Goal: Task Accomplishment & Management: Manage account settings

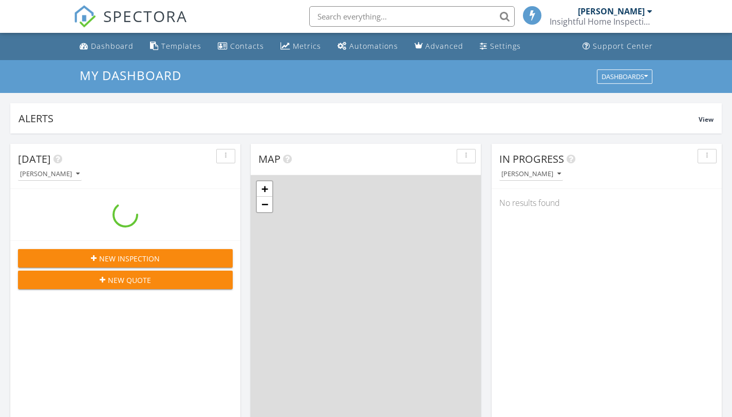
scroll to position [5, 5]
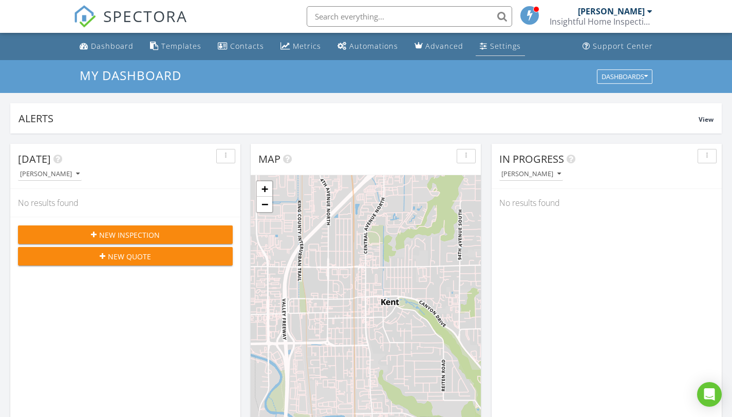
click at [494, 47] on div "Settings" at bounding box center [505, 46] width 31 height 10
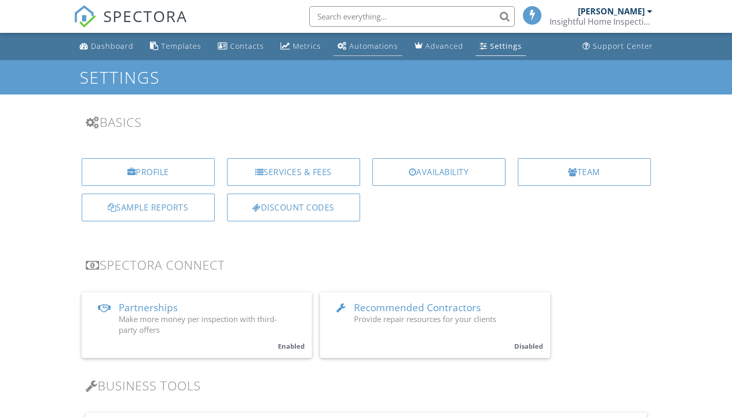
click at [370, 47] on div "Automations" at bounding box center [373, 46] width 49 height 10
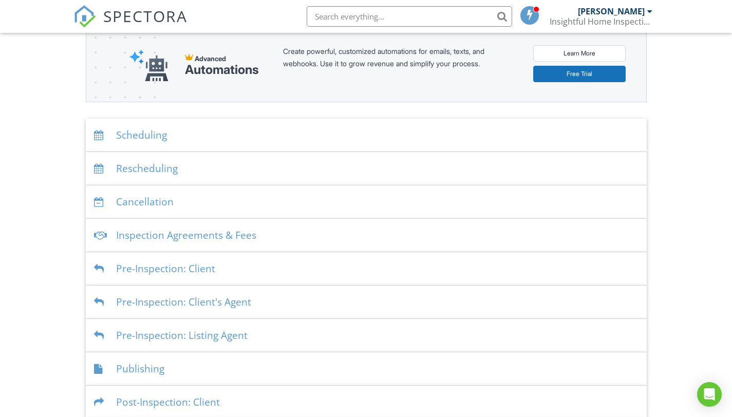
scroll to position [144, 0]
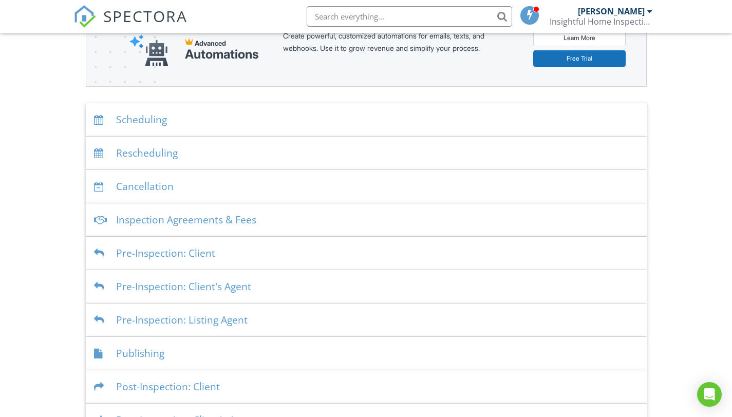
click at [152, 118] on div "Scheduling" at bounding box center [366, 119] width 561 height 33
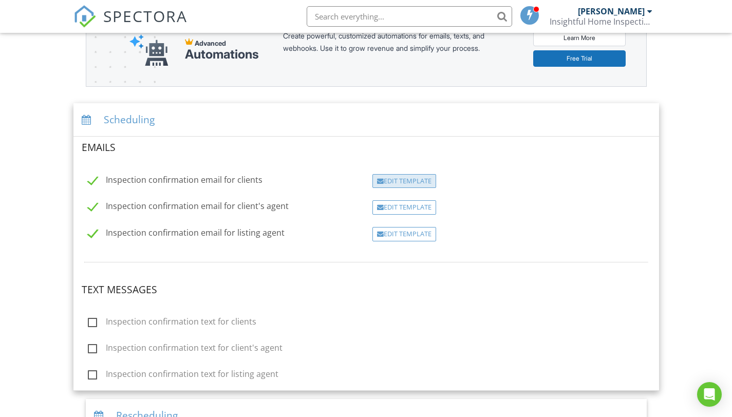
click at [423, 185] on div "Edit Template" at bounding box center [404, 181] width 64 height 14
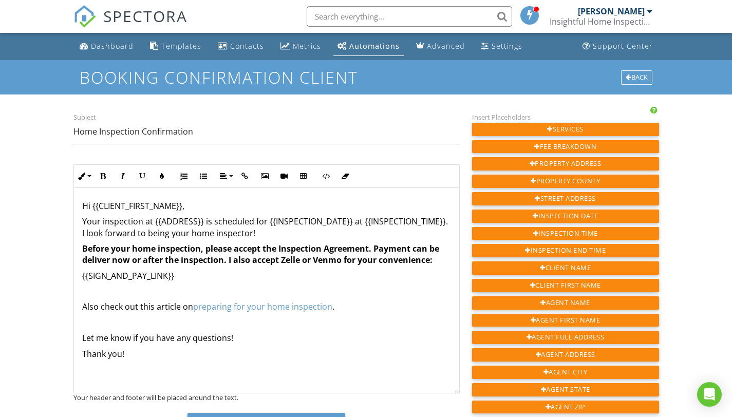
drag, startPoint x: 82, startPoint y: 204, endPoint x: 438, endPoint y: 262, distance: 360.7
click at [438, 262] on div "Hi {{CLIENT_FIRST_NAME}}, Your inspection at {{ADDRESS}} is scheduled for {{INS…" at bounding box center [266, 290] width 385 height 205
copy div "Hi {{CLIENT_FIRST_NAME}}, Your inspection at {{ADDRESS}} is scheduled for {{INS…"
click at [84, 199] on div "​ Hi {{CLIENT_FIRST_NAME}}, Your inspection at {{ADDRESS}} is scheduled for {{I…" at bounding box center [266, 290] width 385 height 205
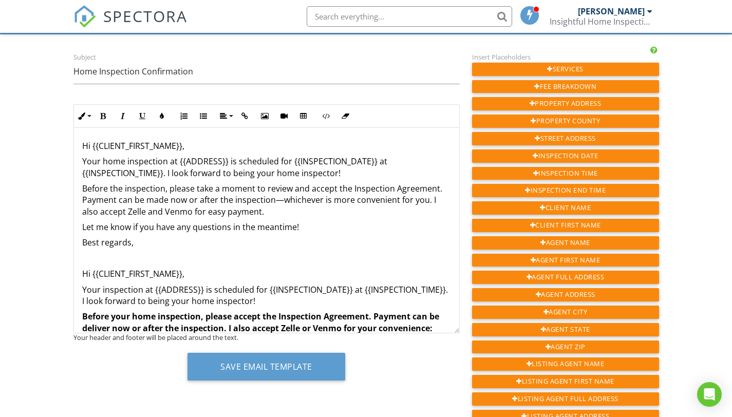
scroll to position [61, 0]
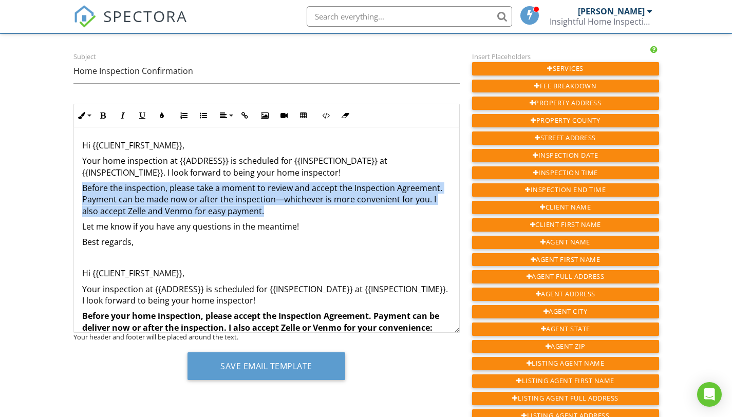
drag, startPoint x: 84, startPoint y: 187, endPoint x: 271, endPoint y: 211, distance: 188.4
click at [271, 211] on p "Before the inspection, please take a moment to review and accept the Inspection…" at bounding box center [266, 199] width 369 height 34
click at [105, 118] on icon "button" at bounding box center [103, 115] width 7 height 7
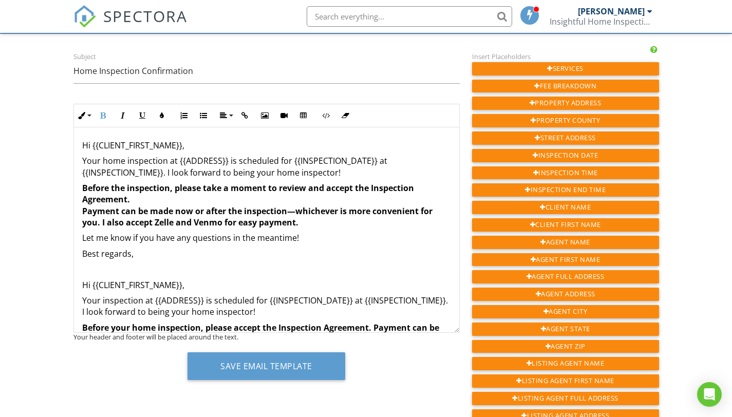
click at [342, 251] on p "Best regards," at bounding box center [266, 253] width 369 height 11
click at [83, 211] on strong "Before the inspection, please take a moment to review and accept the Inspection…" at bounding box center [257, 205] width 350 height 46
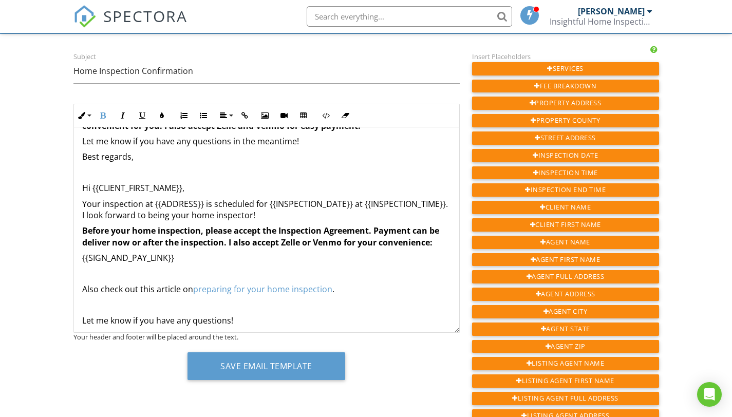
scroll to position [87, 0]
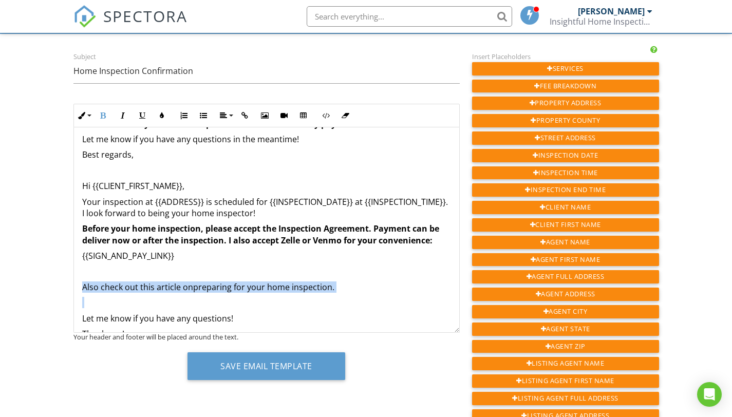
drag, startPoint x: 82, startPoint y: 287, endPoint x: 362, endPoint y: 303, distance: 280.3
click at [362, 303] on div "Hi {{CLIENT_FIRST_NAME}}, Your home inspection at {{ADDRESS}} is scheduled for …" at bounding box center [266, 204] width 385 height 328
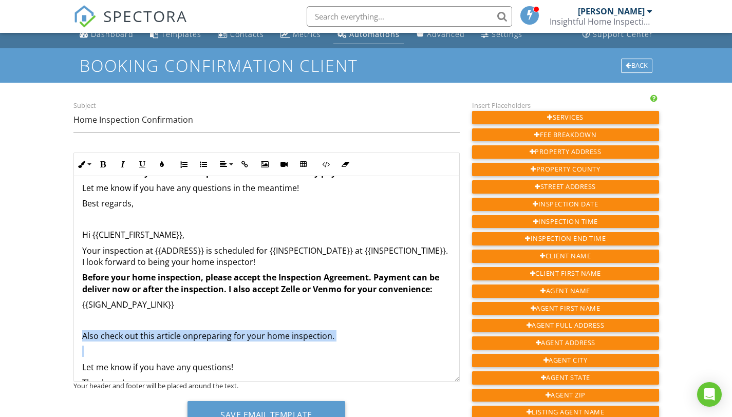
scroll to position [11, 0]
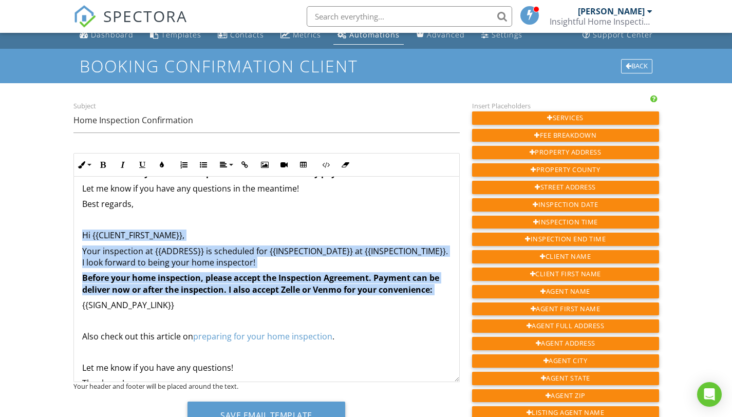
drag, startPoint x: 80, startPoint y: 233, endPoint x: 264, endPoint y: 296, distance: 194.7
click at [264, 296] on div "Hi {{CLIENT_FIRST_NAME}}, Your home inspection at {{ADDRESS}} is scheduled for …" at bounding box center [266, 253] width 385 height 328
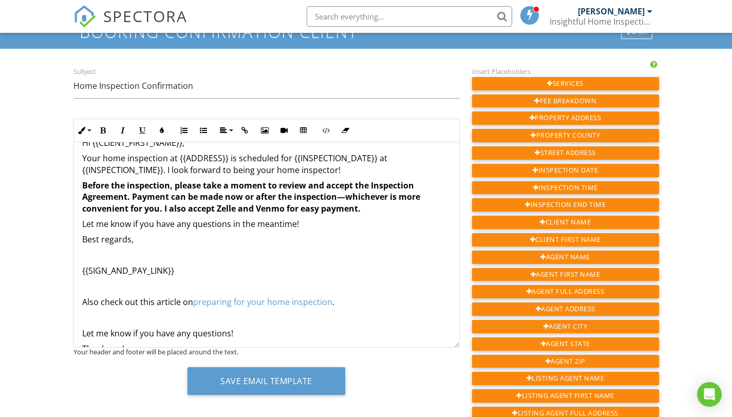
scroll to position [16, 0]
drag, startPoint x: 81, startPoint y: 274, endPoint x: 189, endPoint y: 270, distance: 108.5
click at [189, 270] on div "Hi {{CLIENT_FIRST_NAME}}, Your home inspection at {{ADDRESS}} is scheduled for …" at bounding box center [266, 255] width 385 height 258
copy p "{{SIGN_AND_PAY_LINK}}"
click at [395, 212] on p "Before the inspection, please take a moment to review and accept the Inspection…" at bounding box center [266, 198] width 369 height 34
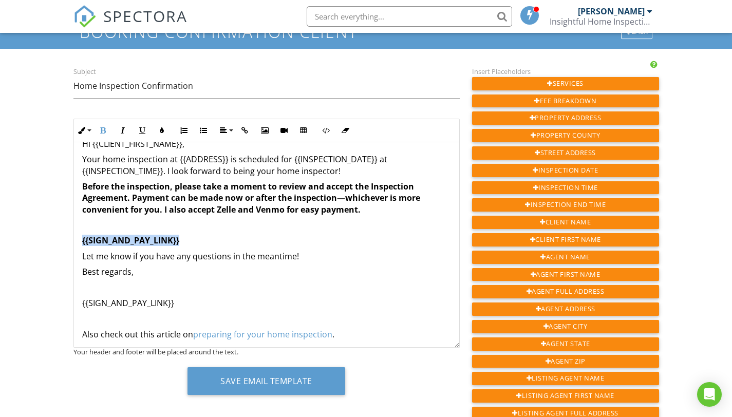
drag, startPoint x: 80, startPoint y: 242, endPoint x: 196, endPoint y: 240, distance: 116.1
click at [196, 240] on div "Hi {{CLIENT_FIRST_NAME}}, Your home inspection at {{ADDRESS}} is scheduled for …" at bounding box center [266, 270] width 385 height 289
click at [107, 128] on button "Bold" at bounding box center [103, 131] width 20 height 20
click at [83, 258] on p "Let me know if you have any questions in the meantime!" at bounding box center [266, 256] width 369 height 11
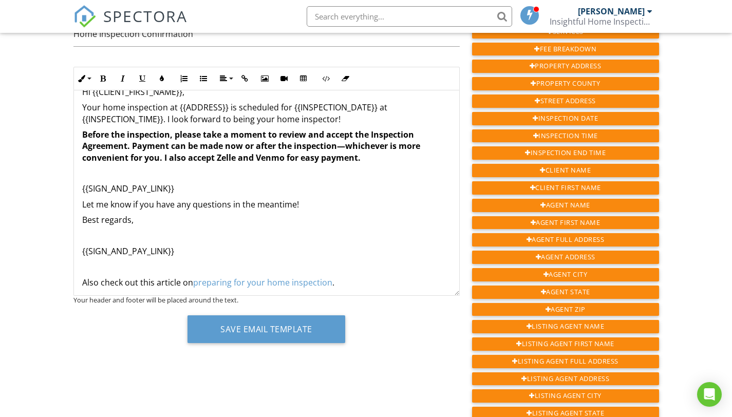
scroll to position [89, 0]
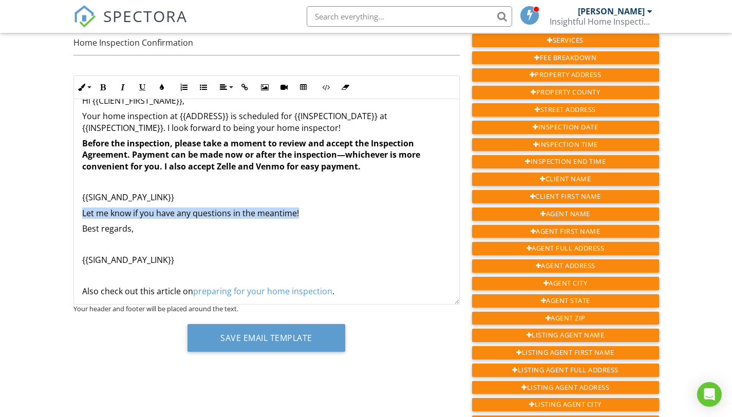
drag, startPoint x: 82, startPoint y: 213, endPoint x: 306, endPoint y: 215, distance: 223.9
click at [306, 215] on p "Let me know if you have any questions in the meantime!" at bounding box center [266, 212] width 369 height 11
click at [267, 197] on p "{{SIGN_AND_PAY_LINK}}" at bounding box center [266, 197] width 369 height 11
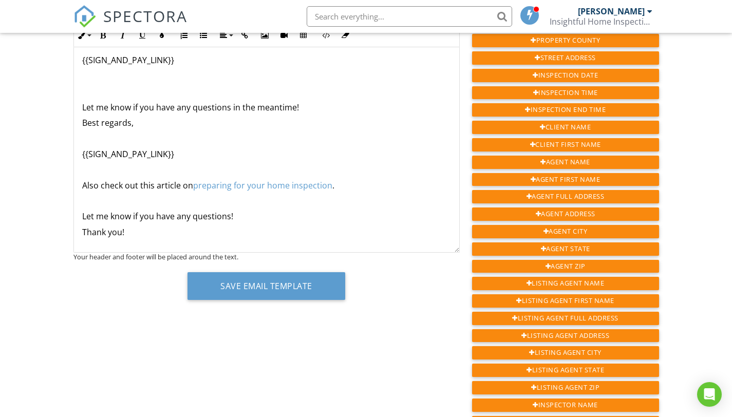
scroll to position [115, 0]
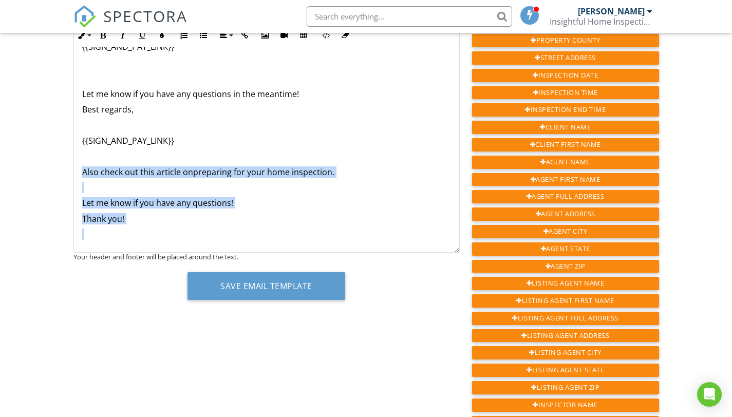
drag, startPoint x: 81, startPoint y: 172, endPoint x: 227, endPoint y: 228, distance: 156.2
click at [227, 228] on div "Hi {{CLIENT_FIRST_NAME}}, Your home inspection at {{ADDRESS}} is scheduled for …" at bounding box center [266, 92] width 385 height 320
copy div "Also check out this article on preparing for your home inspection . Let me know…"
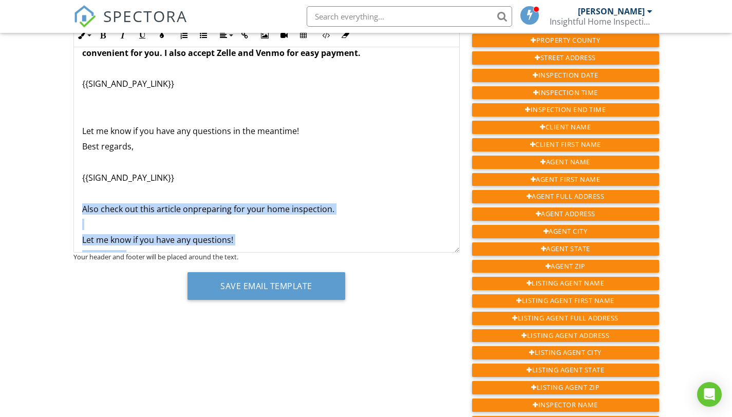
scroll to position [81, 0]
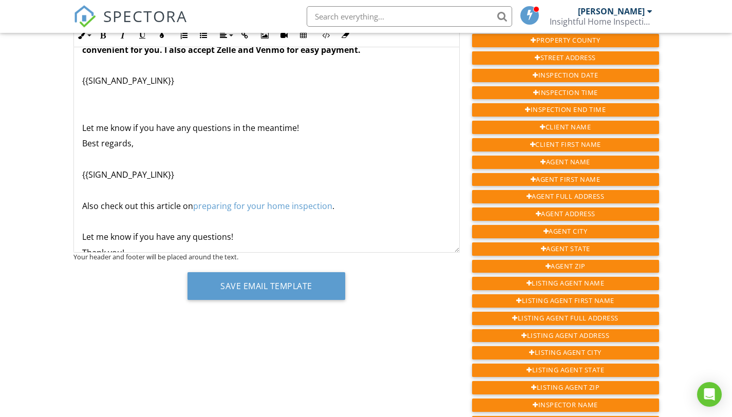
click at [103, 103] on div "Hi {{CLIENT_FIRST_NAME}}, Your home inspection at {{ADDRESS}} is scheduled for …" at bounding box center [266, 126] width 385 height 320
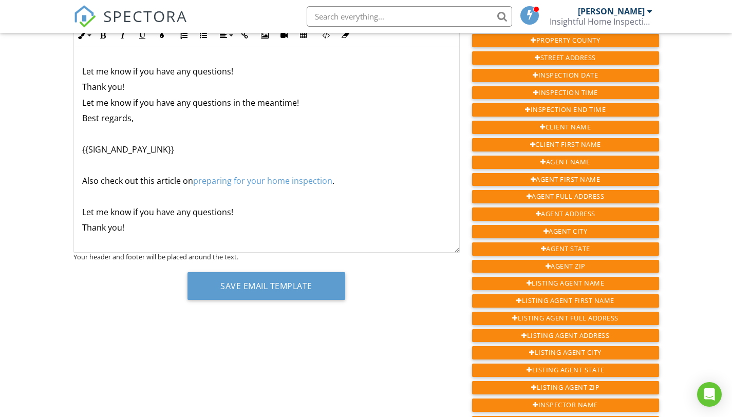
scroll to position [156, 0]
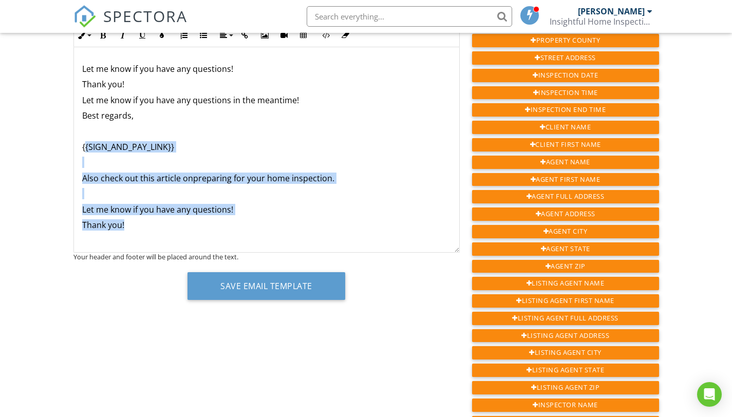
drag, startPoint x: 84, startPoint y: 148, endPoint x: 250, endPoint y: 226, distance: 183.8
click at [250, 226] on div "Hi {{CLIENT_FIRST_NAME}}, Your home inspection at {{ADDRESS}} is scheduled for …" at bounding box center [266, 75] width 385 height 367
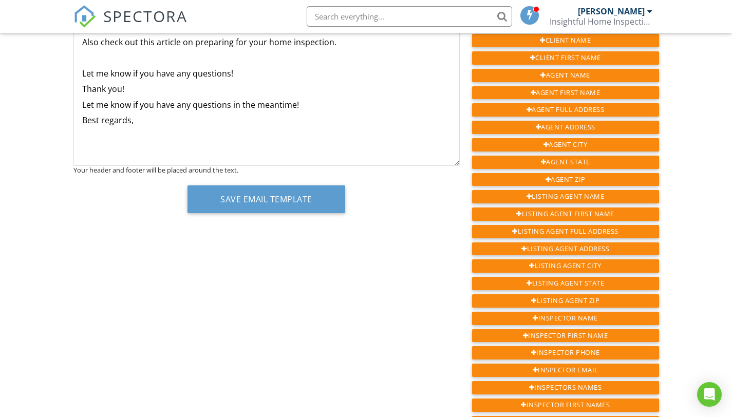
scroll to position [68, 0]
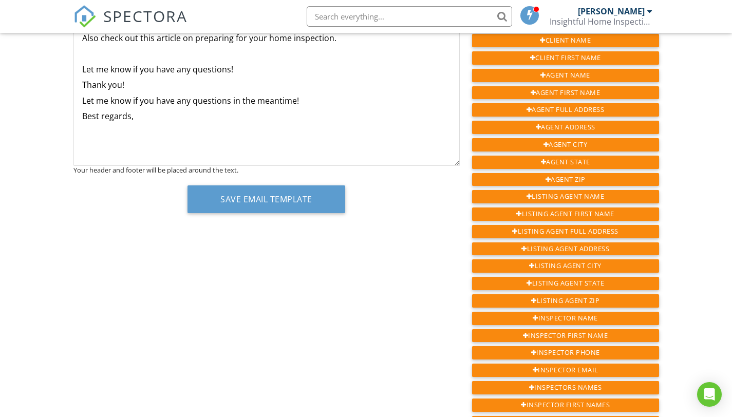
click at [277, 119] on p "Best regards," at bounding box center [266, 115] width 369 height 11
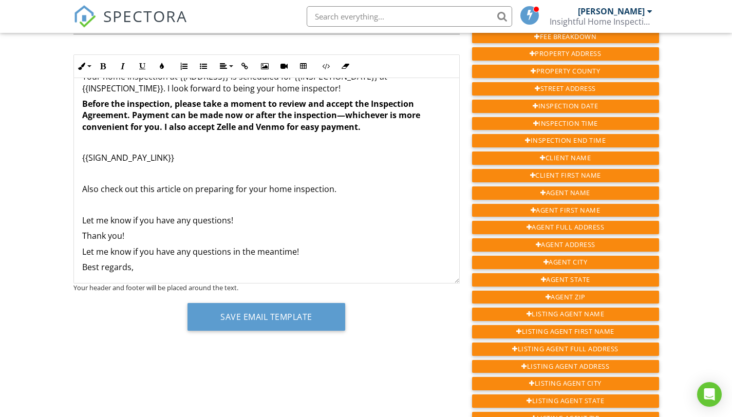
scroll to position [109, 0]
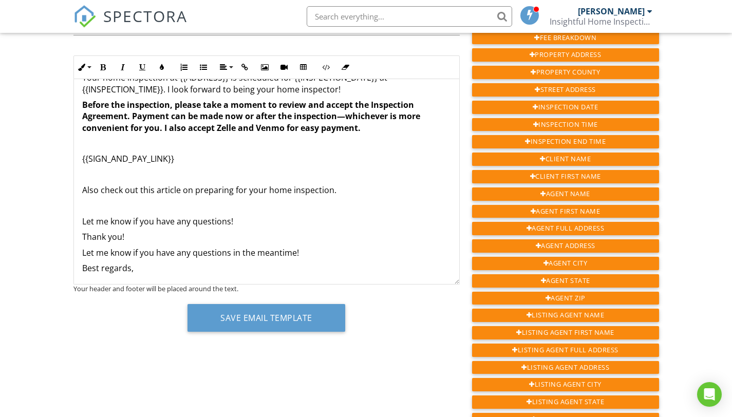
click at [376, 230] on div "Hi {{CLIENT_FIRST_NAME}}, Your home inspection at {{ADDRESS}} is scheduled for …" at bounding box center [266, 181] width 385 height 274
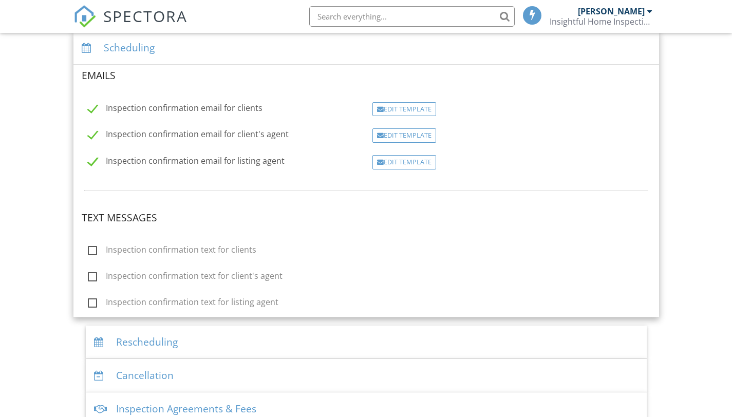
scroll to position [216, 0]
click at [423, 106] on div "Edit Template" at bounding box center [404, 109] width 64 height 14
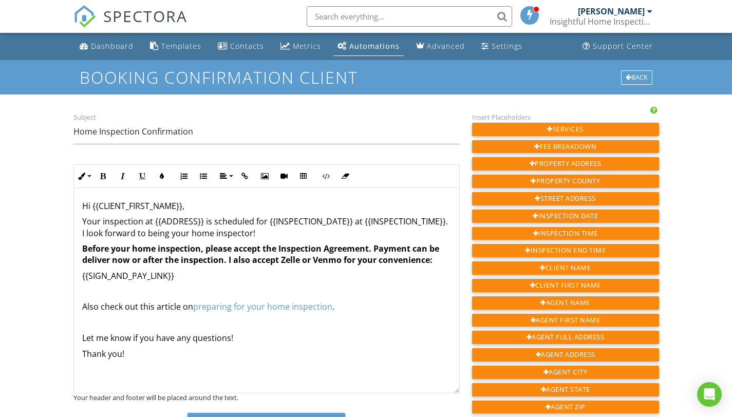
click at [84, 194] on div "Hi {{CLIENT_FIRST_NAME}}, Your inspection at {{ADDRESS}} is scheduled for {{INS…" at bounding box center [266, 290] width 385 height 205
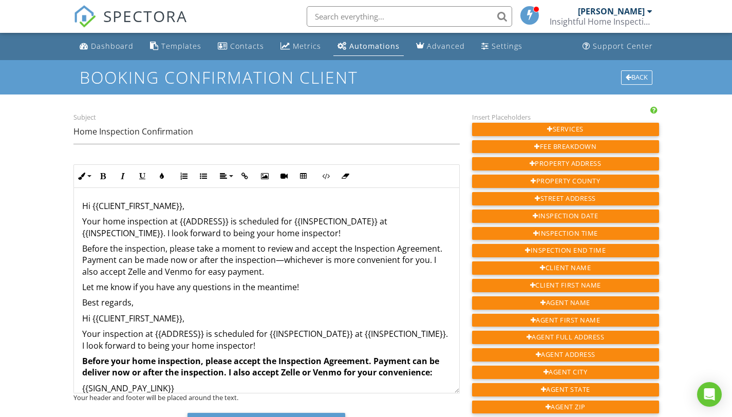
scroll to position [5, 0]
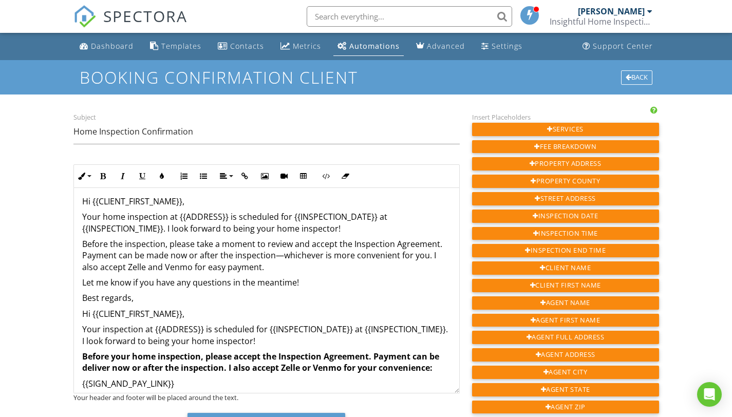
click at [197, 316] on p "Hi {{CLIENT_FIRST_NAME}}," at bounding box center [266, 313] width 369 height 11
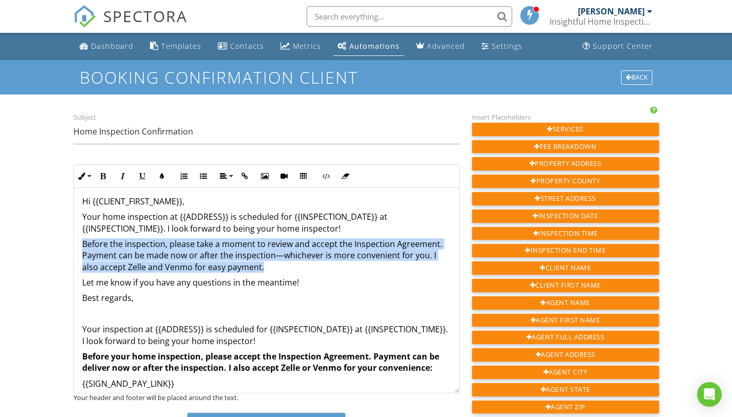
drag, startPoint x: 83, startPoint y: 242, endPoint x: 281, endPoint y: 268, distance: 199.4
click at [281, 268] on p "Before the inspection, please take a moment to review and accept the Inspection…" at bounding box center [266, 255] width 369 height 34
click at [103, 177] on icon "button" at bounding box center [103, 176] width 7 height 7
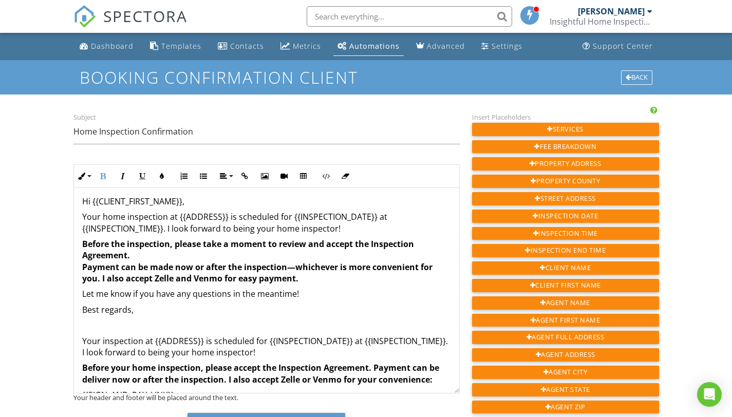
click at [374, 294] on p "Let me know if you have any questions in the meantime!" at bounding box center [266, 293] width 369 height 11
click at [84, 268] on strong "Before the inspection, please take a moment to review and accept the Inspection…" at bounding box center [257, 261] width 350 height 46
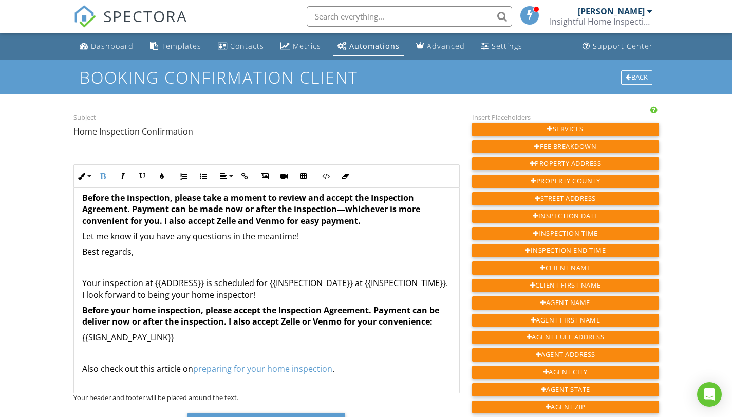
scroll to position [51, 0]
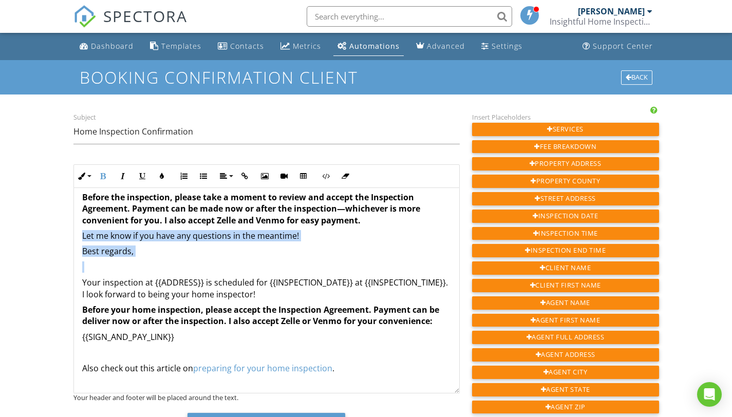
drag, startPoint x: 82, startPoint y: 237, endPoint x: 183, endPoint y: 260, distance: 104.3
click at [183, 260] on div "Hi {{CLIENT_FIRST_NAME}}, Your home inspection at {{ADDRESS}} is scheduled for …" at bounding box center [266, 293] width 385 height 312
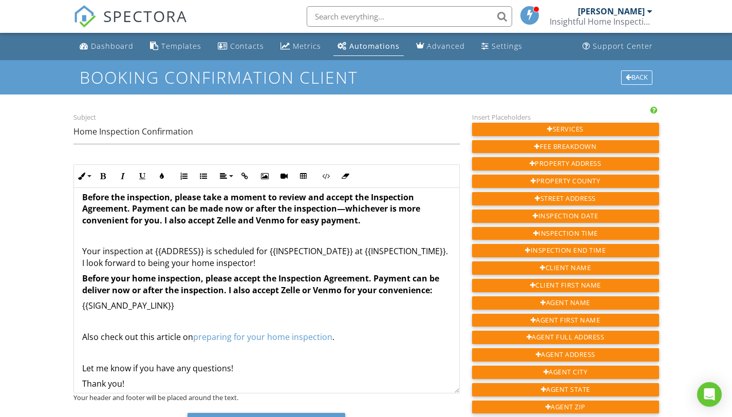
click at [320, 381] on p "Thank you!" at bounding box center [266, 383] width 369 height 11
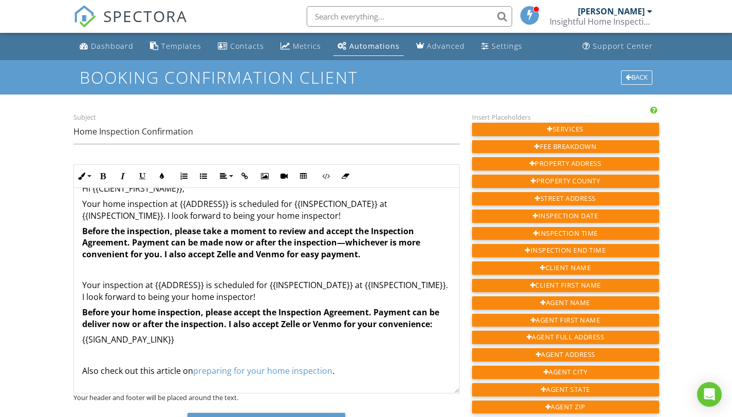
scroll to position [23, 0]
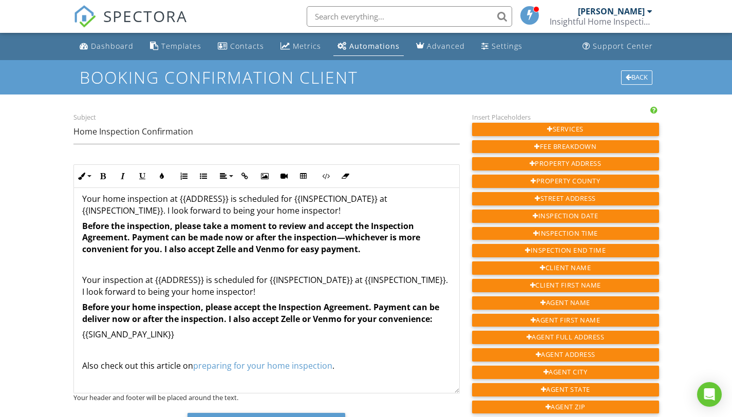
drag, startPoint x: 82, startPoint y: 281, endPoint x: 436, endPoint y: 324, distance: 357.0
click at [436, 324] on div "Hi {{CLIENT_FIRST_NAME}}, Your home inspection at {{ADDRESS}} is scheduled for …" at bounding box center [266, 329] width 385 height 328
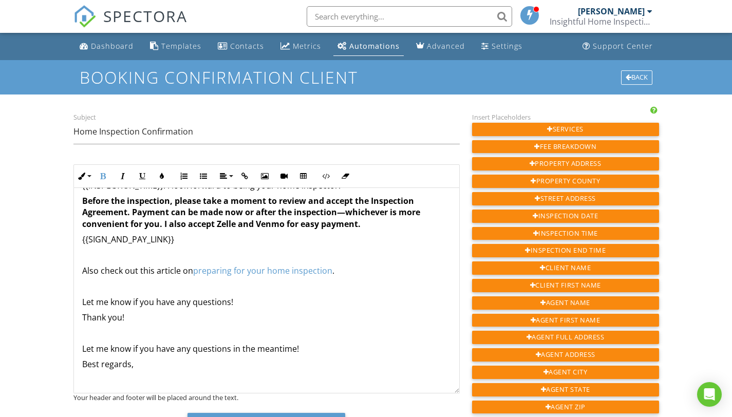
scroll to position [53, 0]
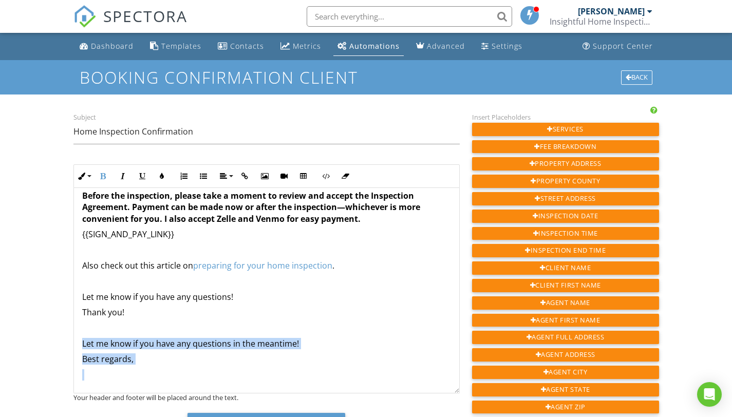
drag, startPoint x: 82, startPoint y: 341, endPoint x: 202, endPoint y: 366, distance: 122.4
click at [202, 366] on div "Hi {{CLIENT_FIRST_NAME}}, Your home inspection at {{ADDRESS}} is scheduled for …" at bounding box center [266, 264] width 385 height 258
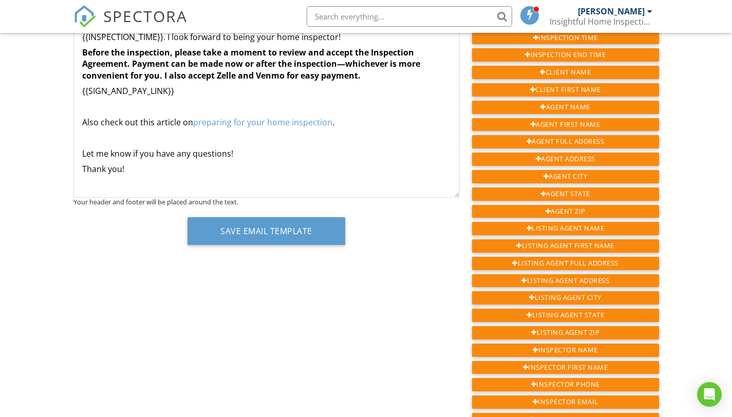
scroll to position [163, 0]
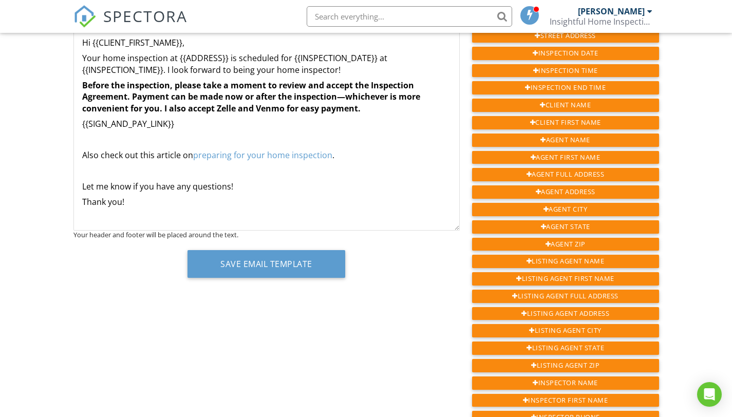
click at [116, 223] on div "Hi {{CLIENT_FIRST_NAME}}, Your home inspection at {{ADDRESS}} is scheduled for …" at bounding box center [266, 127] width 385 height 205
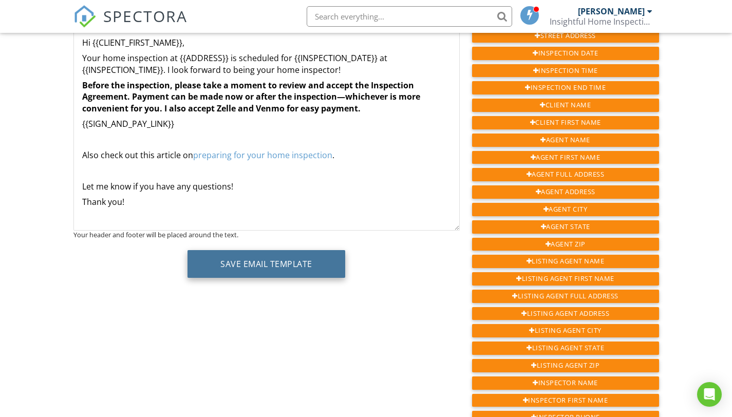
click at [288, 267] on button "Save Email Template" at bounding box center [266, 264] width 158 height 28
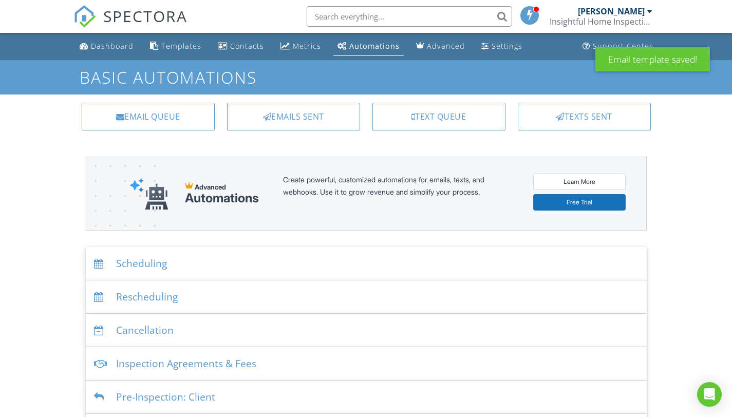
click at [291, 266] on div "Scheduling" at bounding box center [366, 263] width 561 height 33
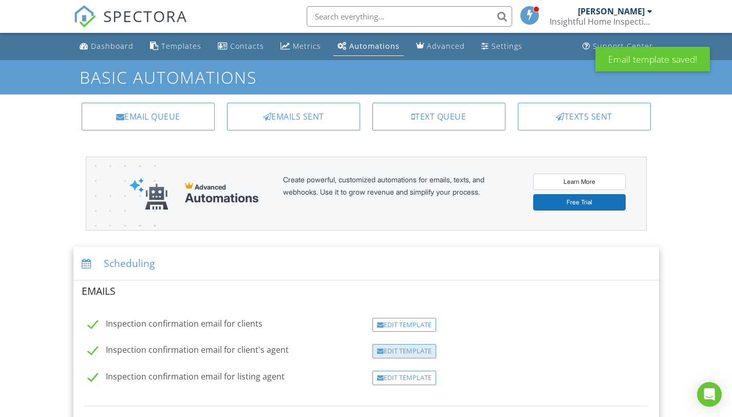
click at [415, 348] on div "Edit Template" at bounding box center [404, 351] width 64 height 14
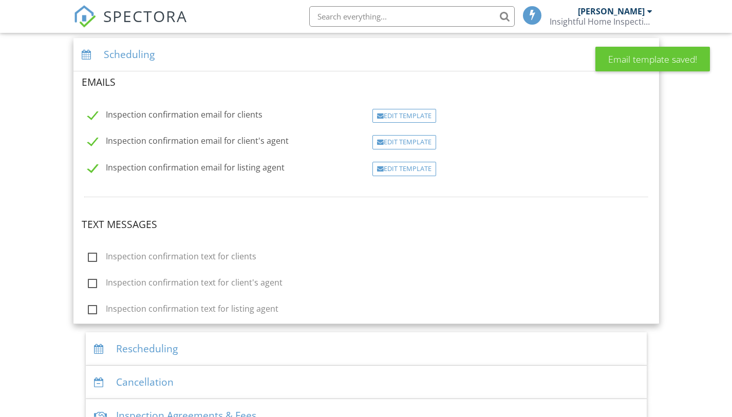
scroll to position [216, 0]
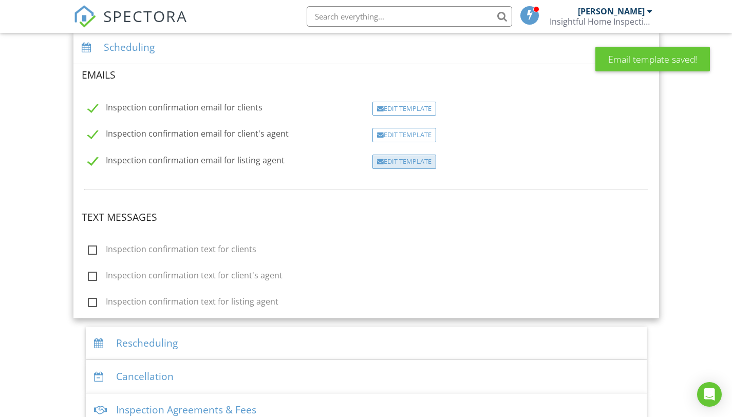
click at [403, 162] on div "Edit Template" at bounding box center [404, 162] width 64 height 14
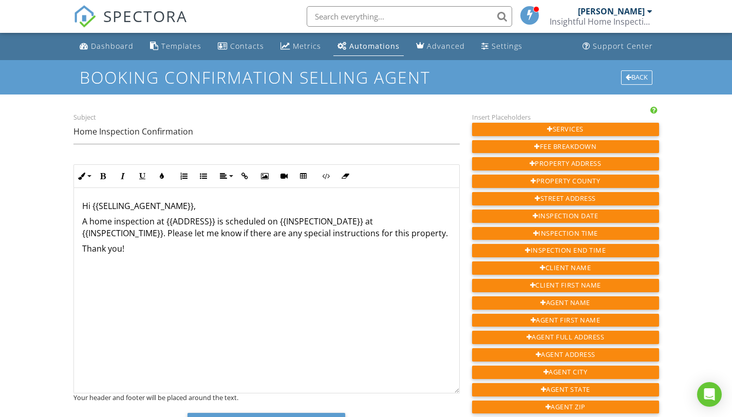
click at [128, 251] on div "Hi {{SELLING_AGENT_NAME}}, A home inspection at {{ADDRESS}} is scheduled on {{I…" at bounding box center [266, 290] width 385 height 205
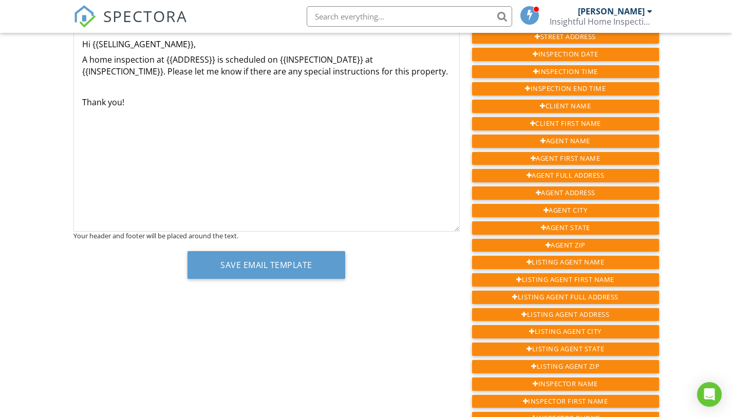
scroll to position [160, 0]
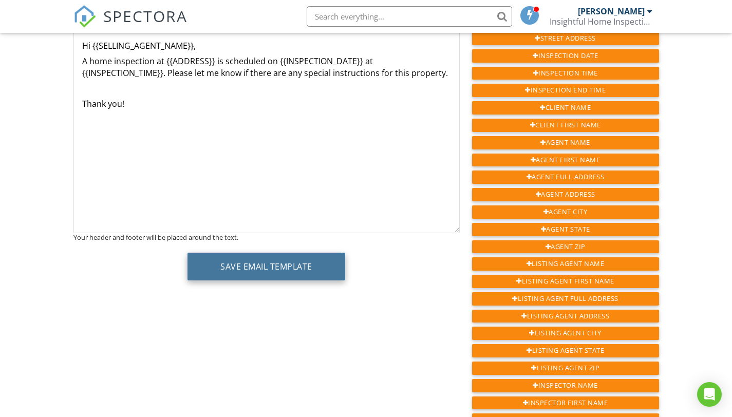
click at [300, 269] on button "Save Email Template" at bounding box center [266, 267] width 158 height 28
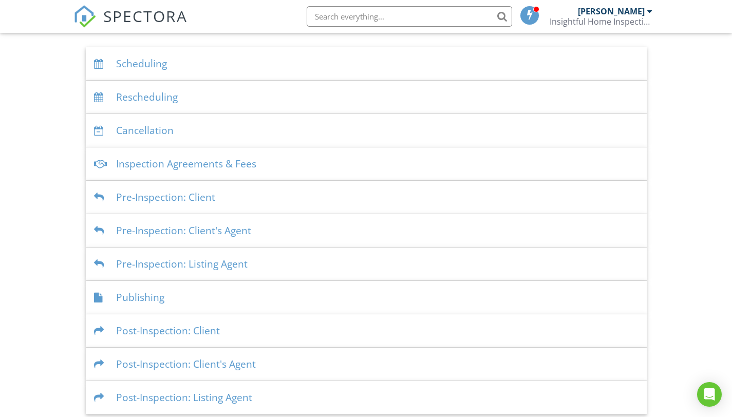
scroll to position [201, 0]
click at [311, 200] on div "Pre-Inspection: Client" at bounding box center [366, 196] width 561 height 33
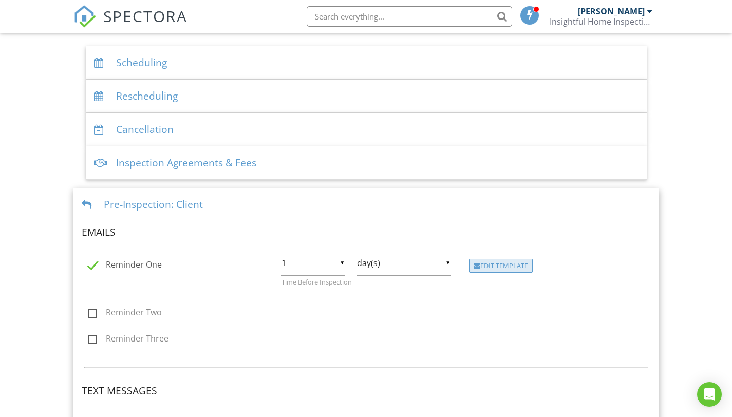
click at [502, 271] on div "Edit Template" at bounding box center [501, 266] width 64 height 14
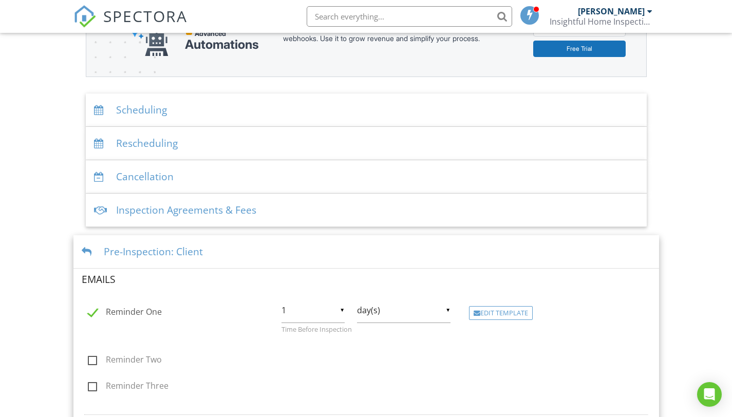
scroll to position [143, 0]
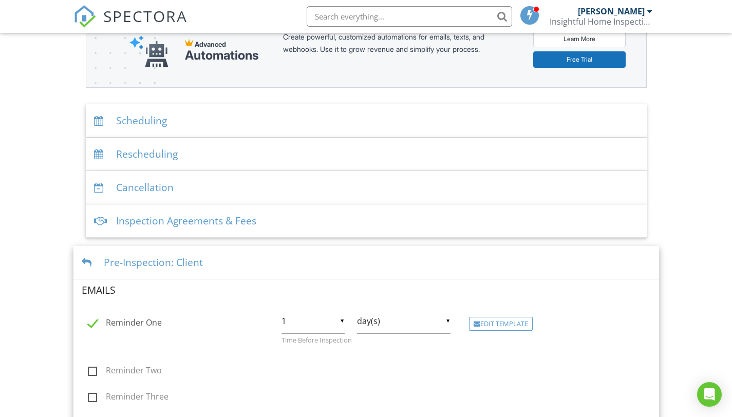
click at [403, 268] on div "Pre-Inspection: Client" at bounding box center [365, 262] width 585 height 33
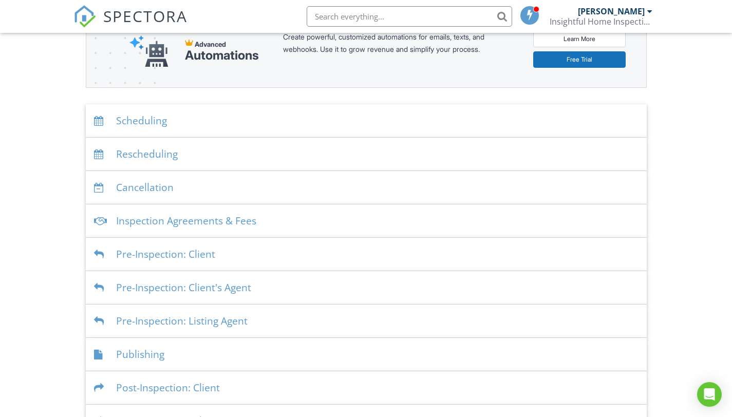
click at [405, 291] on div "Pre-Inspection: Client's Agent" at bounding box center [366, 287] width 561 height 33
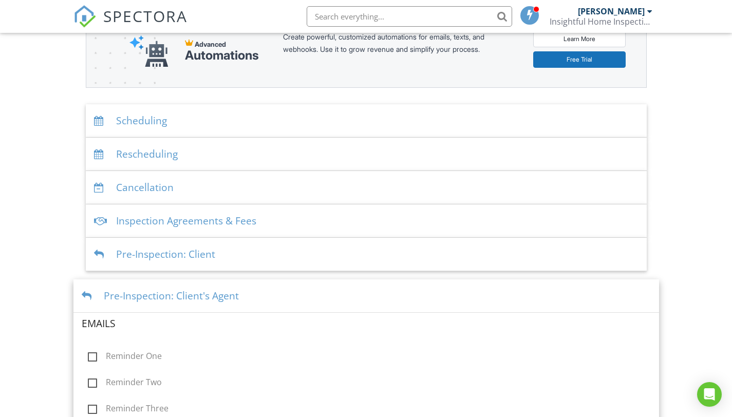
click at [405, 291] on div "Pre-Inspection: Client's Agent" at bounding box center [365, 295] width 585 height 33
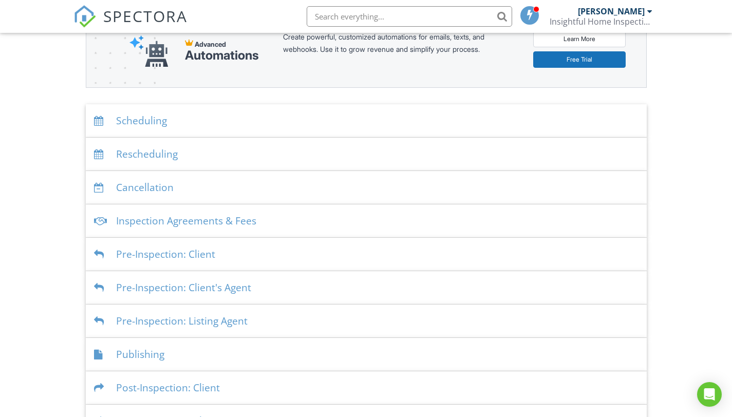
click at [401, 326] on div "Pre-Inspection: Listing Agent" at bounding box center [366, 321] width 561 height 33
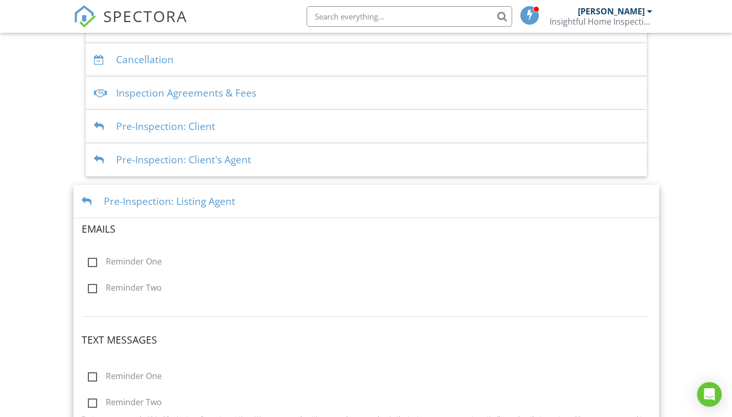
scroll to position [278, 0]
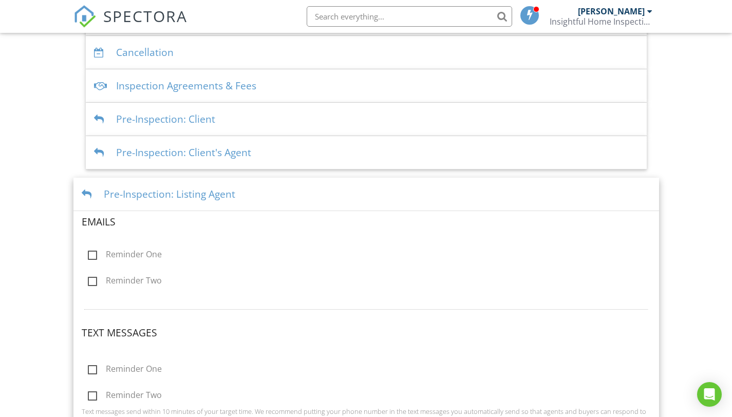
click at [404, 193] on div "Pre-Inspection: Listing Agent" at bounding box center [365, 194] width 585 height 33
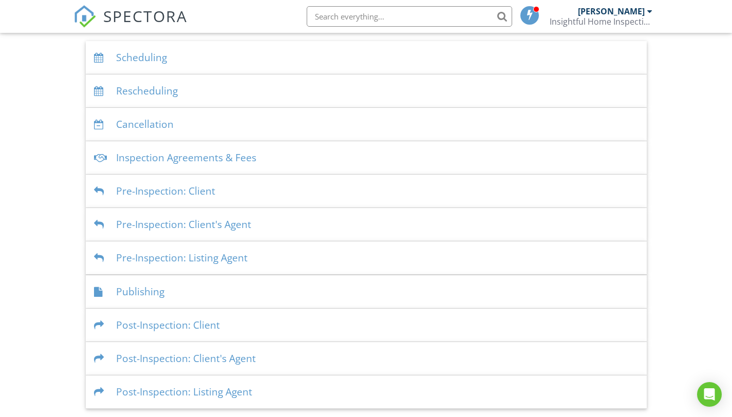
scroll to position [205, 0]
click at [333, 334] on div "Post-Inspection: Client" at bounding box center [366, 325] width 561 height 33
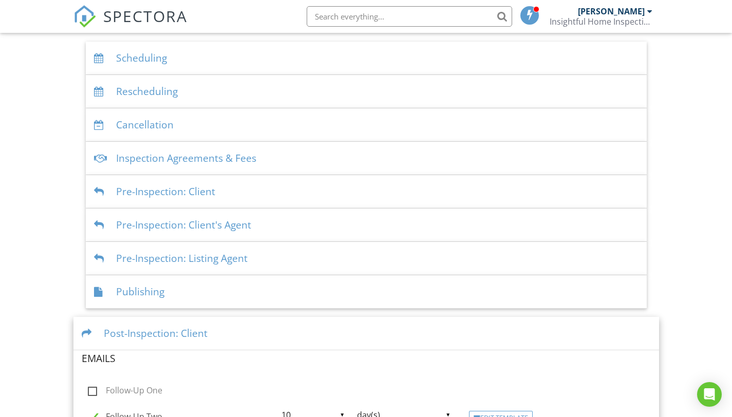
scroll to position [278, 0]
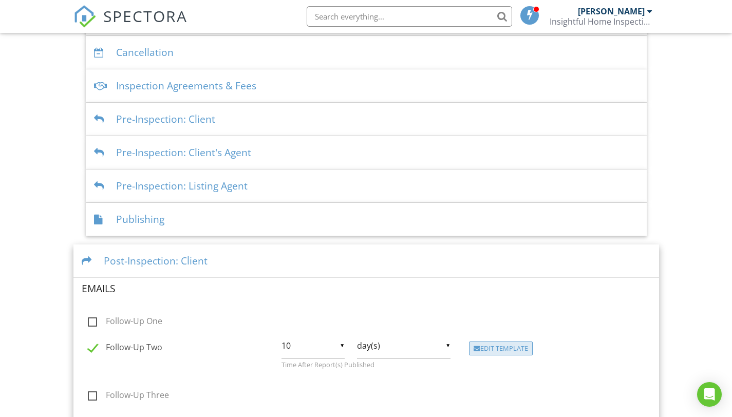
click at [502, 352] on div "Edit Template" at bounding box center [501, 349] width 64 height 14
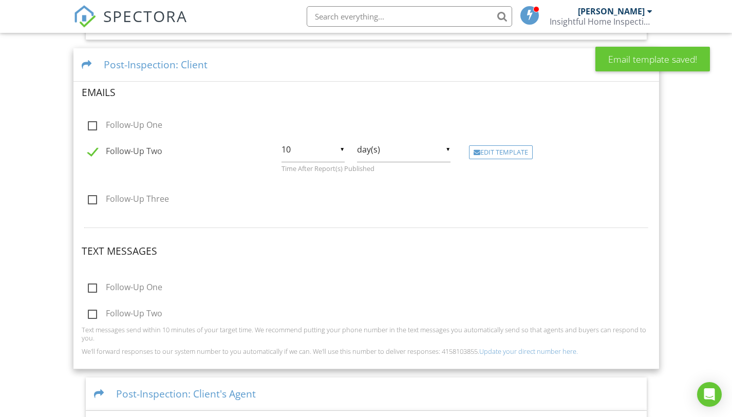
scroll to position [483, 0]
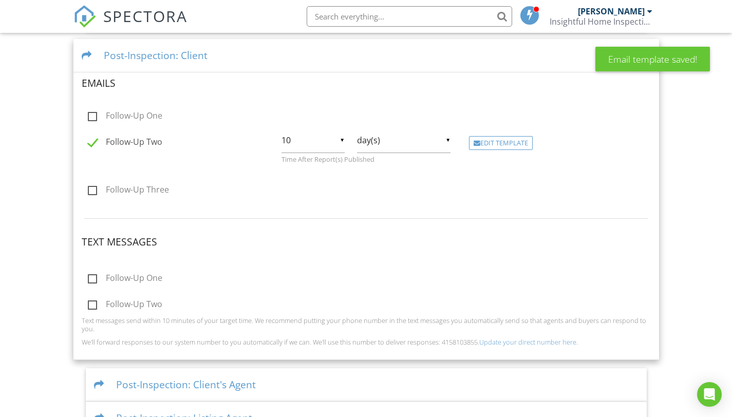
click at [501, 56] on div "Post-Inspection: Client" at bounding box center [365, 55] width 585 height 33
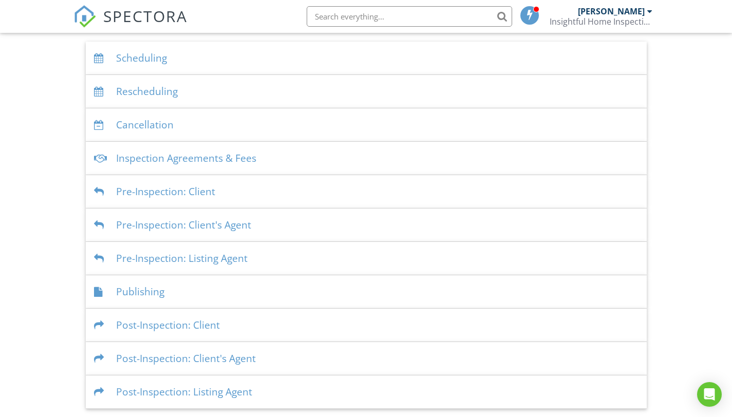
scroll to position [0, 0]
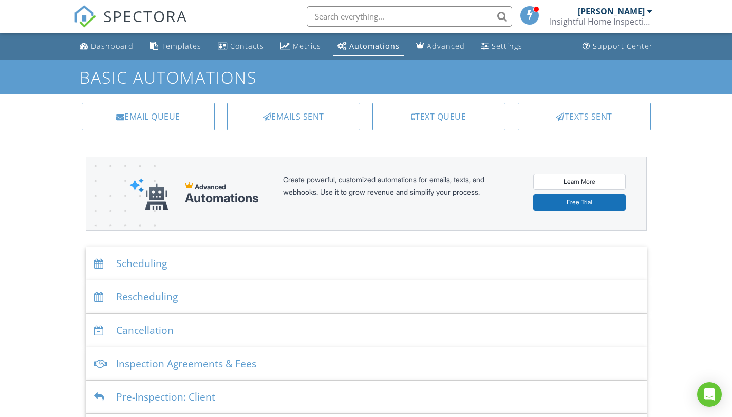
click at [133, 298] on div "Rescheduling" at bounding box center [366, 296] width 561 height 33
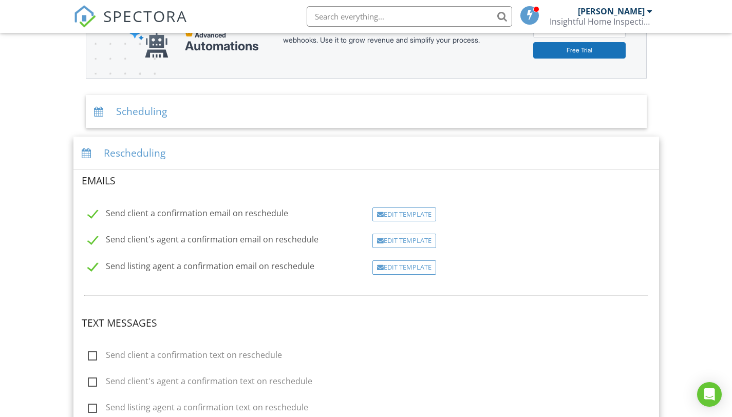
scroll to position [155, 0]
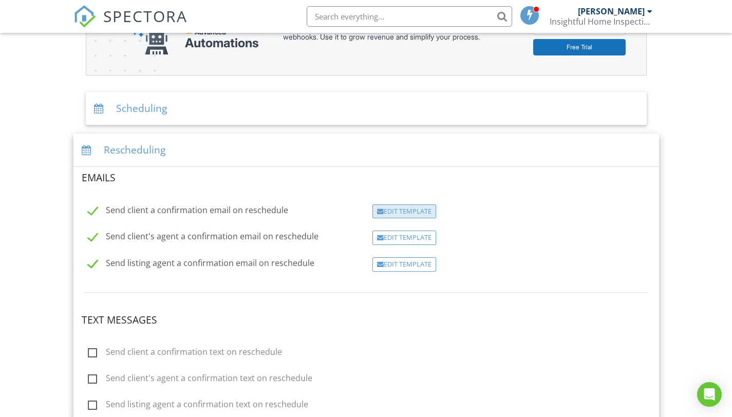
click at [399, 213] on div "Edit Template" at bounding box center [404, 211] width 64 height 14
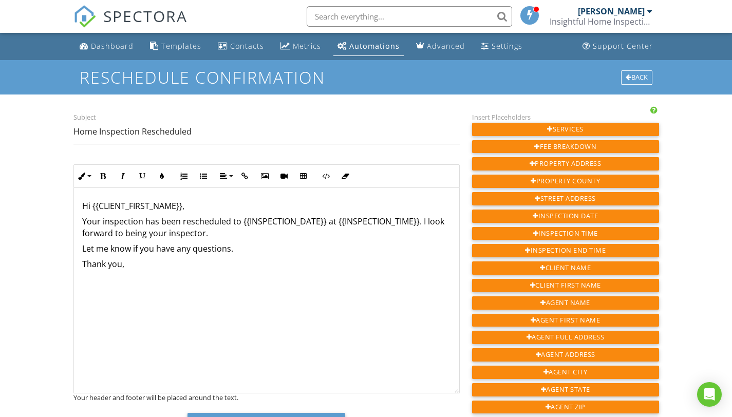
click at [82, 243] on p "Your inspection has been rescheduled to {{INSPECTION_DATE}} at {{INSPECTION_TIM…" at bounding box center [266, 248] width 369 height 11
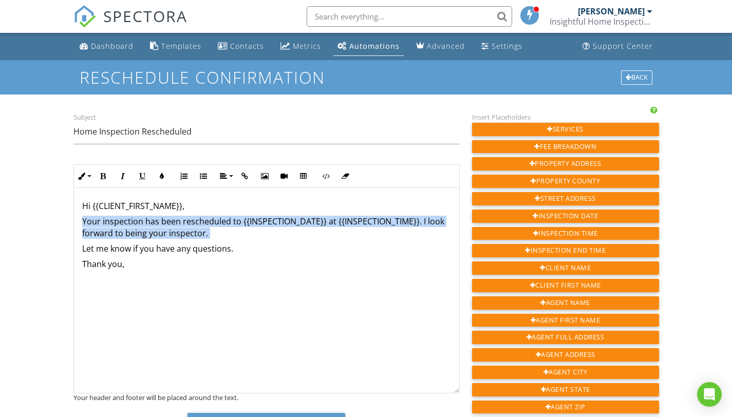
click at [82, 243] on p "Your inspection has been rescheduled to {{INSPECTION_DATE}} at {{INSPECTION_TIM…" at bounding box center [266, 248] width 369 height 11
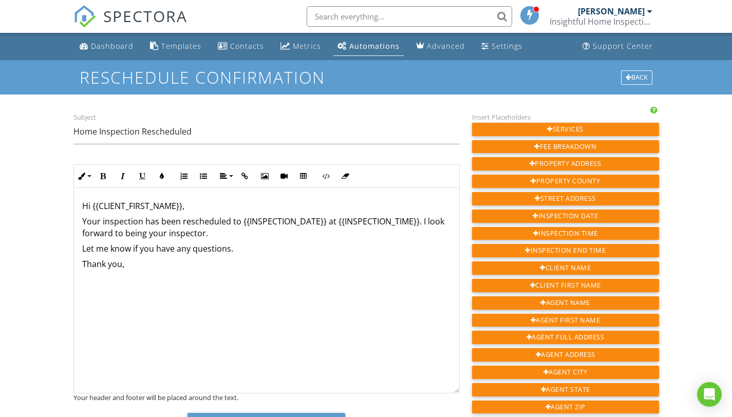
click at [166, 301] on div "Hi {{CLIENT_FIRST_NAME}}, Your inspection has been rescheduled to {{INSPECTION_…" at bounding box center [266, 290] width 385 height 205
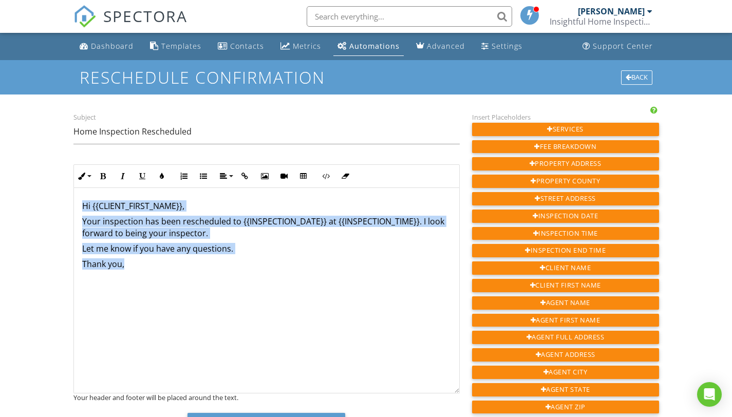
drag, startPoint x: 82, startPoint y: 203, endPoint x: 185, endPoint y: 266, distance: 120.8
click at [185, 266] on div "Hi {{CLIENT_FIRST_NAME}}, Your inspection has been rescheduled to {{INSPECTION_…" at bounding box center [266, 290] width 385 height 205
copy div "Hi {{CLIENT_FIRST_NAME}}, Your inspection has been rescheduled to {{INSPECTION_…"
click at [232, 309] on div "​ Hi {{CLIENT_FIRST_NAME}}, Your inspection has been rescheduled to {{INSPECTIO…" at bounding box center [266, 290] width 385 height 205
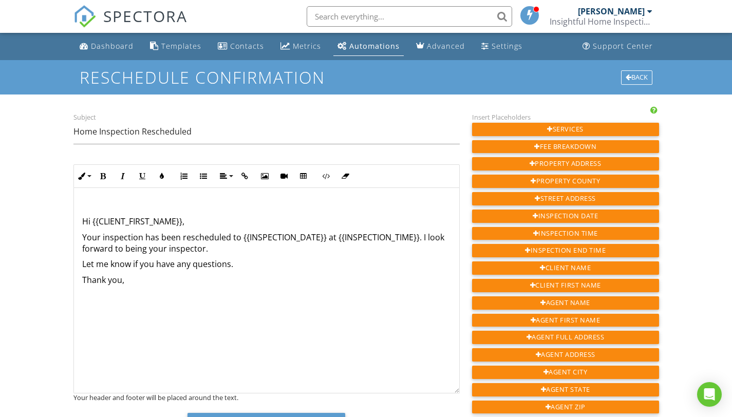
click at [81, 219] on div "Hi {{CLIENT_FIRST_NAME}}, Your inspection has been rescheduled to {{INSPECTION_…" at bounding box center [266, 290] width 385 height 205
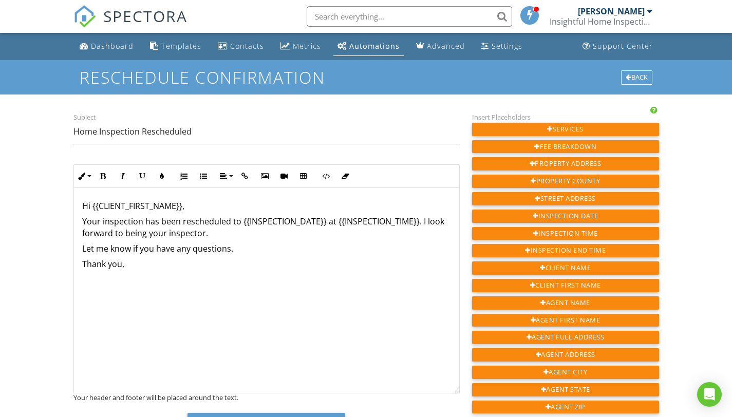
click at [180, 274] on p at bounding box center [266, 279] width 369 height 11
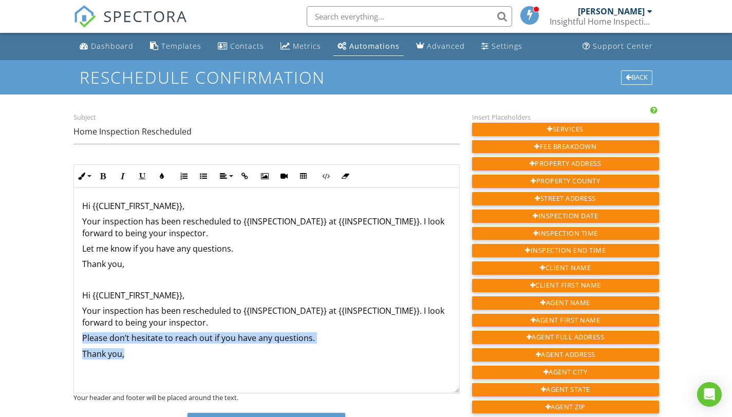
drag, startPoint x: 84, startPoint y: 337, endPoint x: 175, endPoint y: 355, distance: 92.6
click at [175, 355] on div "Hi {{CLIENT_FIRST_NAME}}, Your inspection has been rescheduled to {{INSPECTION_…" at bounding box center [266, 290] width 385 height 205
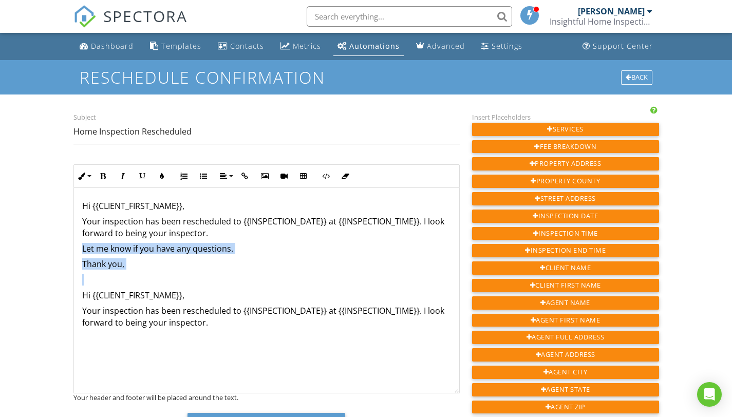
drag, startPoint x: 81, startPoint y: 247, endPoint x: 149, endPoint y: 274, distance: 73.5
click at [149, 274] on div "Hi {{CLIENT_FIRST_NAME}}, Your inspection has been rescheduled to {{INSPECTION_…" at bounding box center [266, 290] width 385 height 205
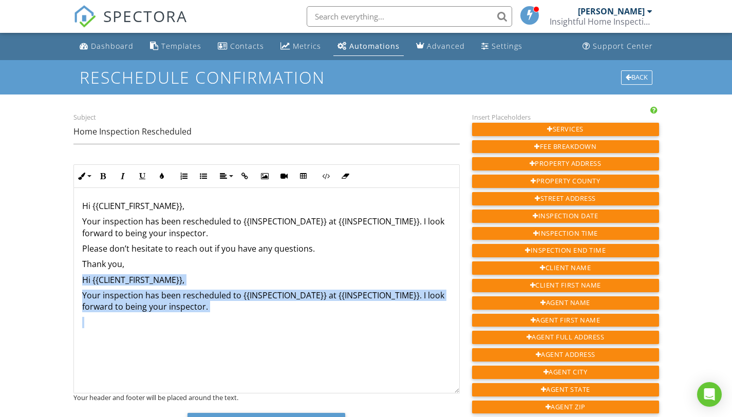
drag, startPoint x: 84, startPoint y: 280, endPoint x: 251, endPoint y: 315, distance: 170.6
click at [251, 315] on div "Hi {{CLIENT_FIRST_NAME}}, Your inspection has been rescheduled to {{INSPECTION_…" at bounding box center [266, 290] width 385 height 205
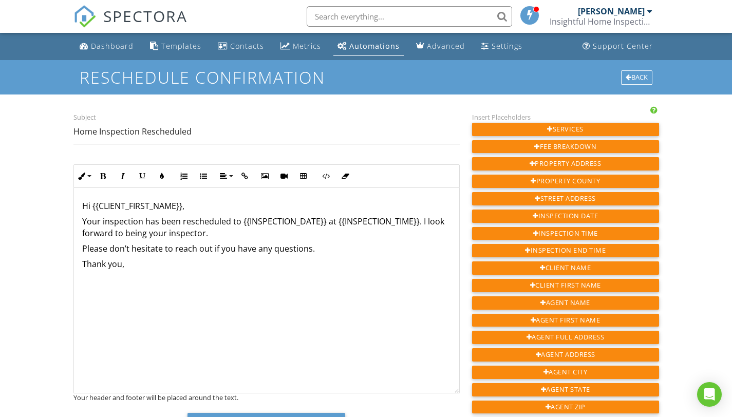
click at [83, 250] on p "Please don’t hesitate to reach out if you have any questions." at bounding box center [266, 248] width 369 height 11
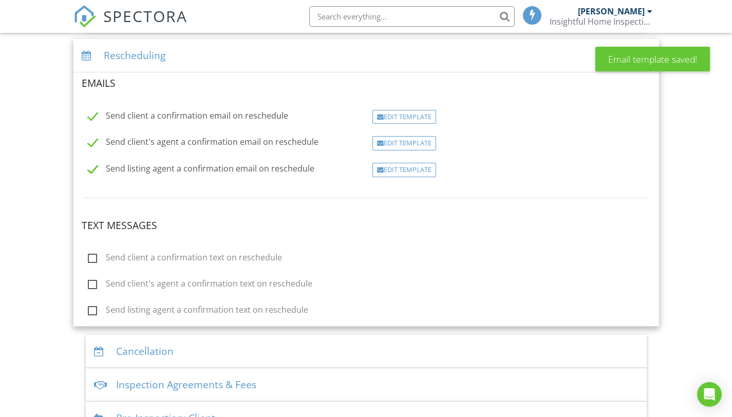
scroll to position [250, 0]
click at [412, 145] on div "Edit Template" at bounding box center [404, 143] width 64 height 14
click at [407, 165] on div "Edit Template" at bounding box center [404, 170] width 64 height 14
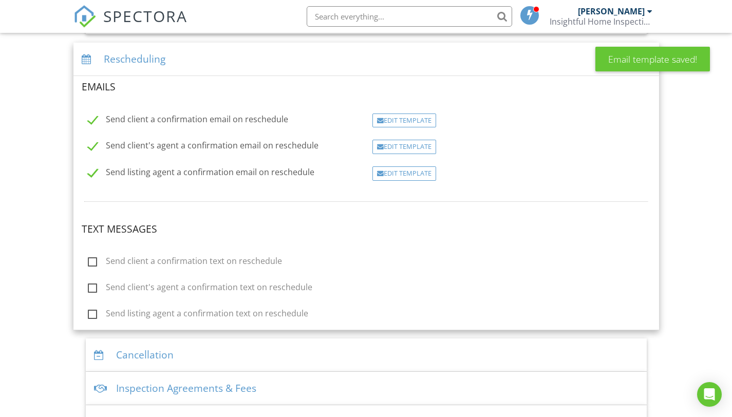
scroll to position [250, 0]
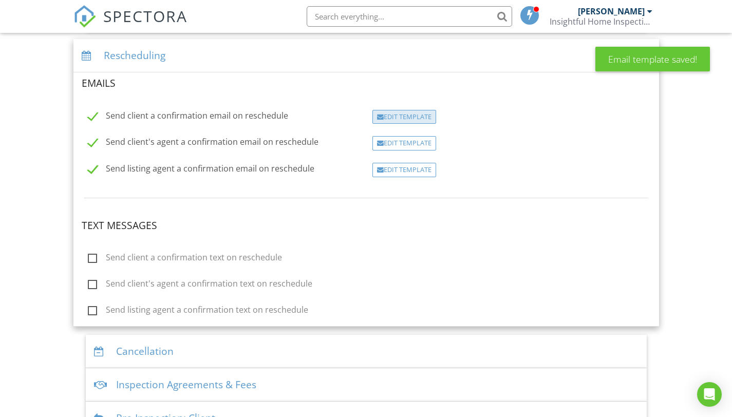
click at [411, 115] on div "Edit Template" at bounding box center [404, 117] width 64 height 14
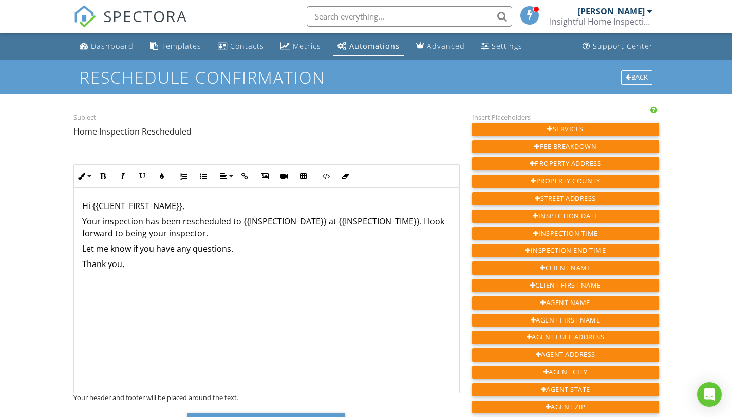
click at [210, 281] on div "Hi {{CLIENT_FIRST_NAME}}, Your inspection has been rescheduled to {{INSPECTION_…" at bounding box center [266, 290] width 385 height 205
drag, startPoint x: 82, startPoint y: 293, endPoint x: 167, endPoint y: 316, distance: 88.8
click at [167, 316] on div "Hi {{CLIENT_FIRST_NAME}}, Your inspection has been rescheduled to {{INSPECTION_…" at bounding box center [266, 290] width 385 height 205
click at [202, 236] on p "Your inspection has been rescheduled to {{INSPECTION_DATE}} at {{INSPECTION_TIM…" at bounding box center [266, 227] width 369 height 23
click at [143, 306] on div "Hi {{CLIENT_FIRST_NAME}}, Your inspection has been rescheduled to {{INSPECTION_…" at bounding box center [266, 290] width 385 height 205
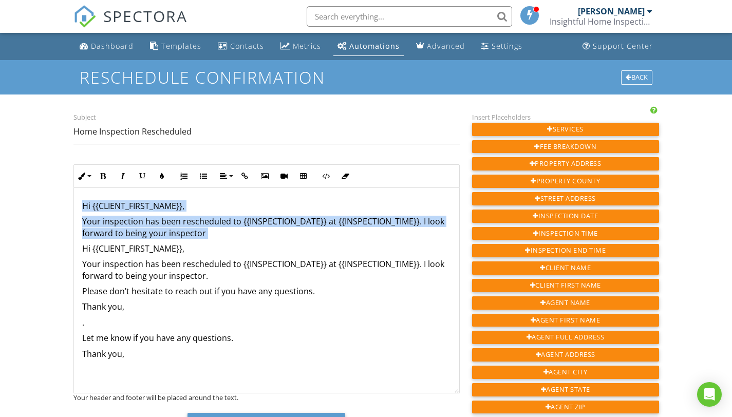
drag, startPoint x: 83, startPoint y: 204, endPoint x: 222, endPoint y: 239, distance: 143.5
click at [222, 239] on div "Hi {{CLIENT_FIRST_NAME}}, Your inspection has been rescheduled to {{INSPECTION_…" at bounding box center [266, 295] width 385 height 215
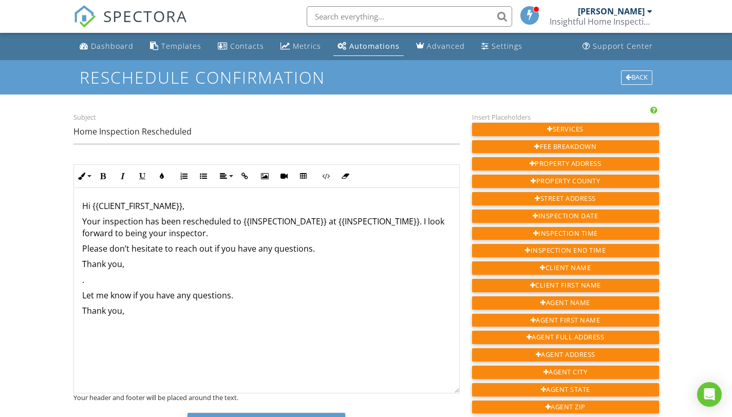
click at [203, 237] on p "Your inspection has been rescheduled to {{INSPECTION_DATE}} at {{INSPECTION_TIM…" at bounding box center [266, 227] width 369 height 23
drag, startPoint x: 82, startPoint y: 296, endPoint x: 159, endPoint y: 310, distance: 77.8
click at [159, 310] on div "Hi {{CLIENT_FIRST_NAME}}, Your inspection has been rescheduled to {{INSPECTION_…" at bounding box center [266, 290] width 385 height 205
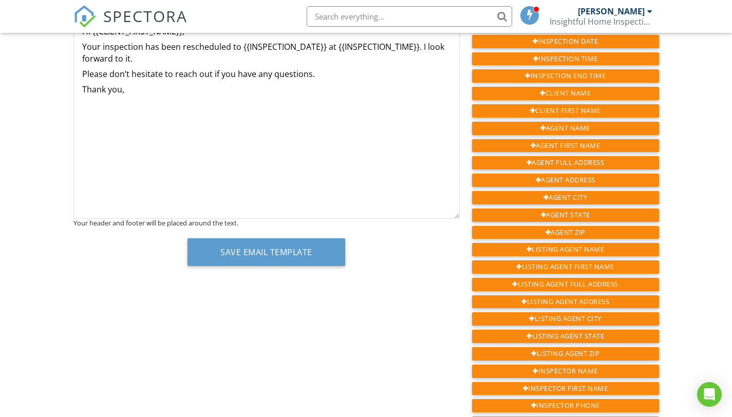
scroll to position [185, 0]
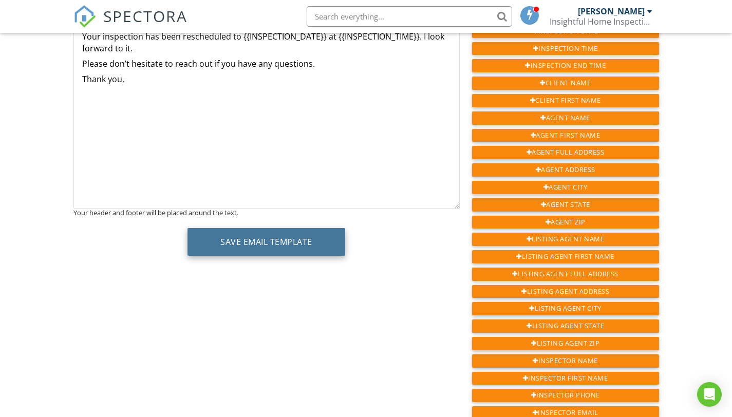
click at [258, 250] on button "Save Email Template" at bounding box center [266, 242] width 158 height 28
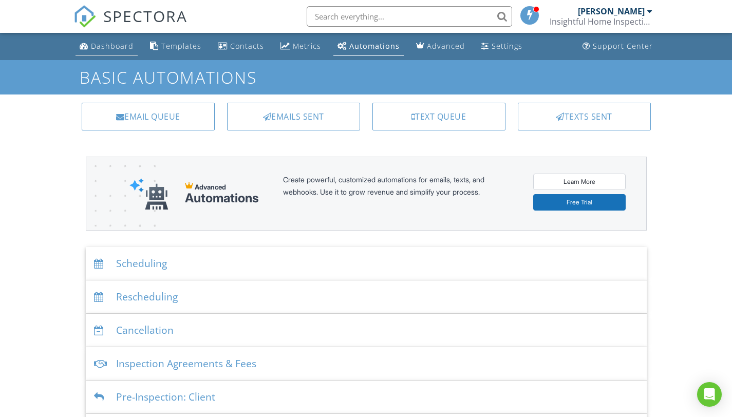
click at [115, 47] on div "Dashboard" at bounding box center [112, 46] width 43 height 10
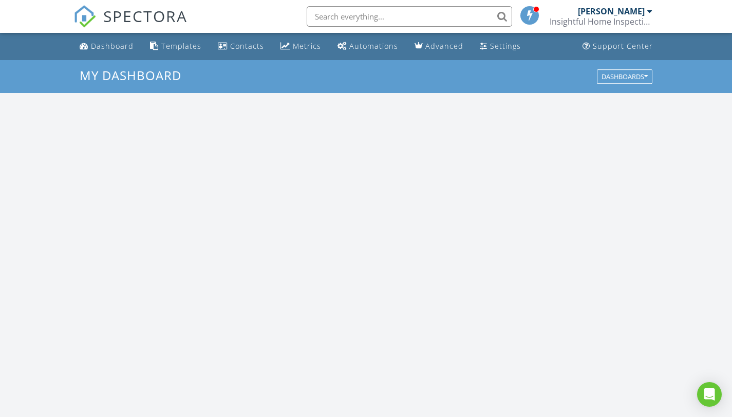
scroll to position [951, 748]
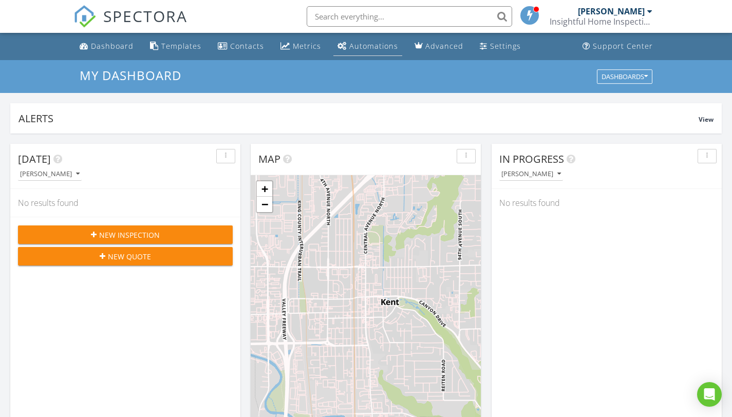
click at [369, 52] on link "Automations" at bounding box center [367, 46] width 69 height 19
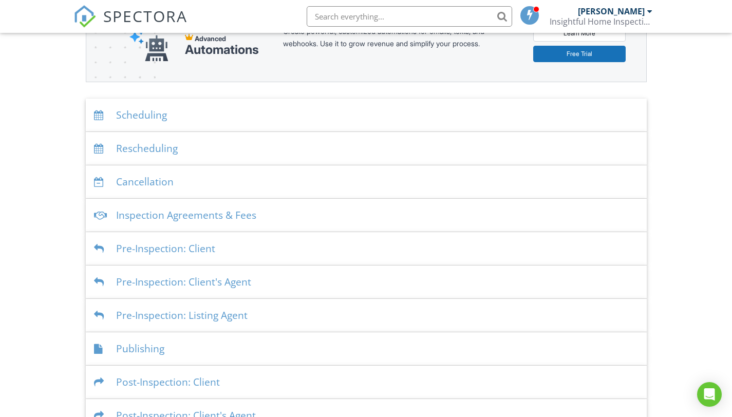
scroll to position [205, 0]
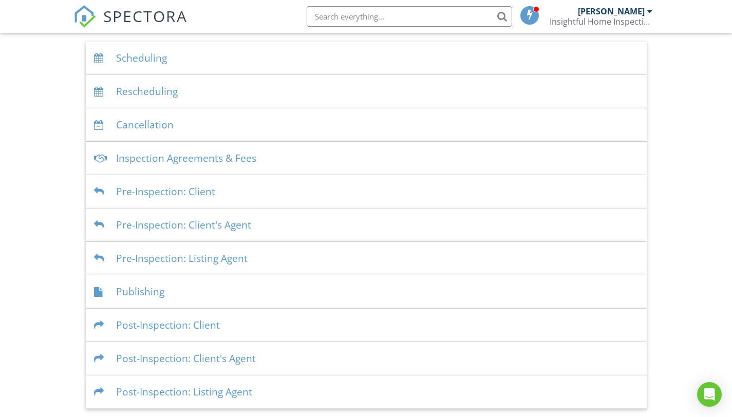
click at [260, 291] on div "Publishing" at bounding box center [366, 291] width 561 height 33
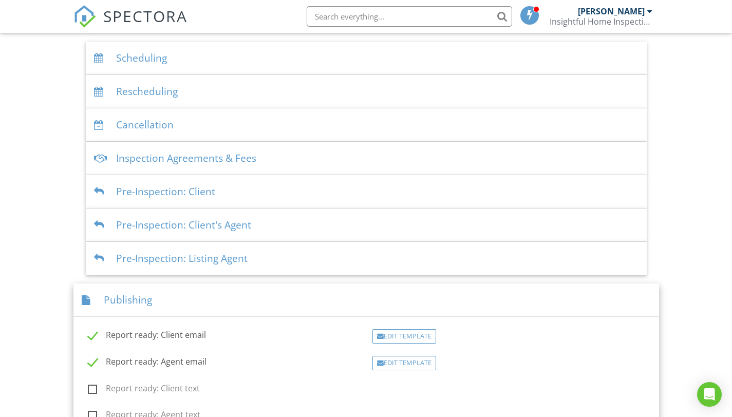
scroll to position [425, 0]
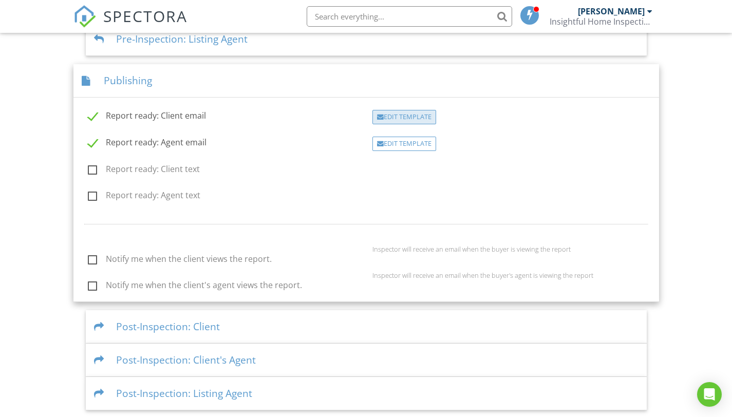
click at [415, 119] on div "Edit Template" at bounding box center [404, 117] width 64 height 14
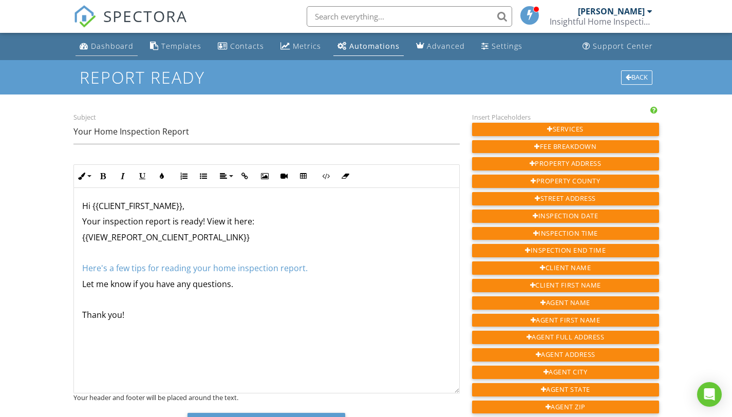
click at [101, 52] on link "Dashboard" at bounding box center [106, 46] width 62 height 19
